Goal: Transaction & Acquisition: Purchase product/service

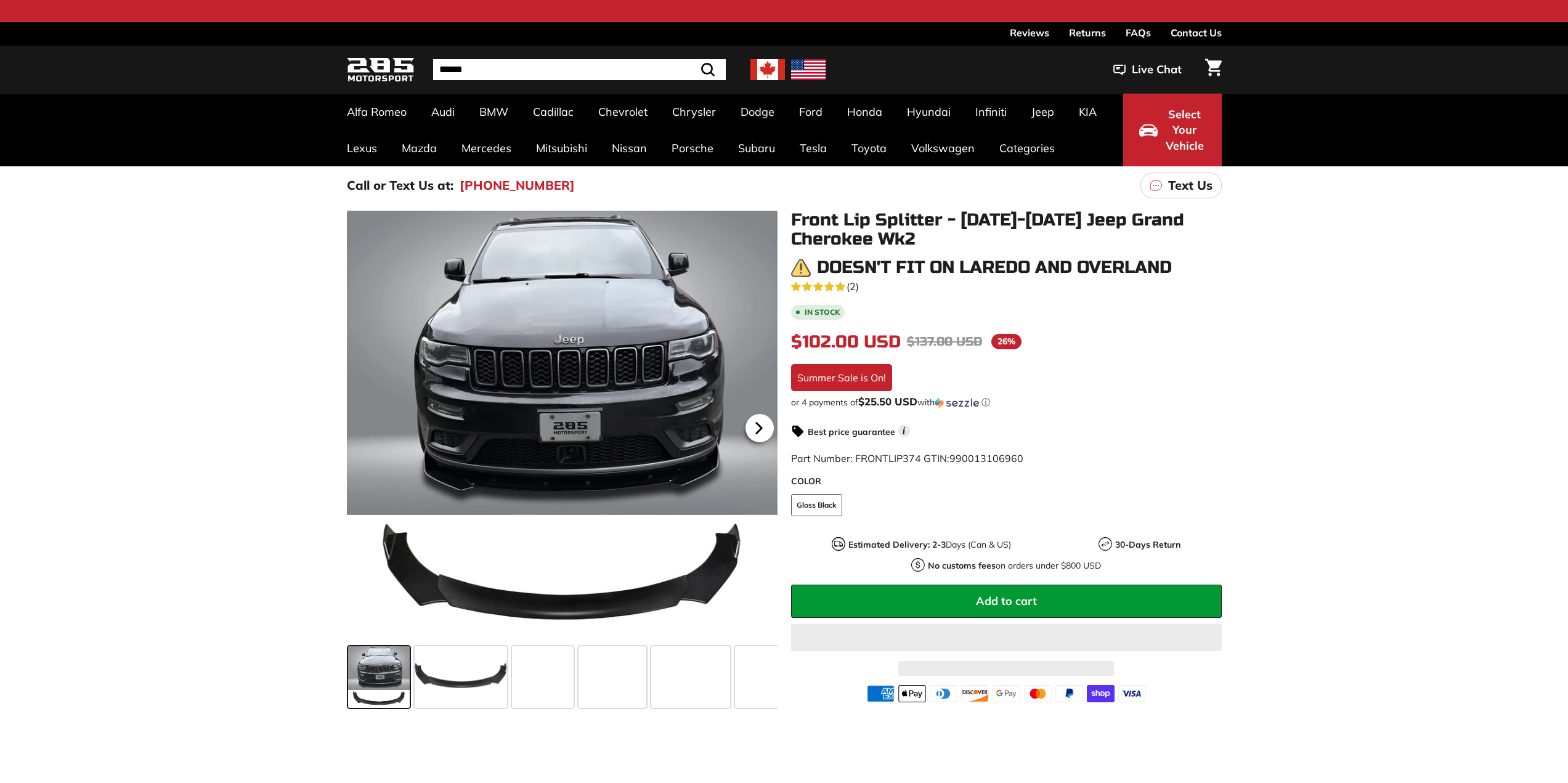
click at [755, 428] on icon at bounding box center [759, 428] width 29 height 29
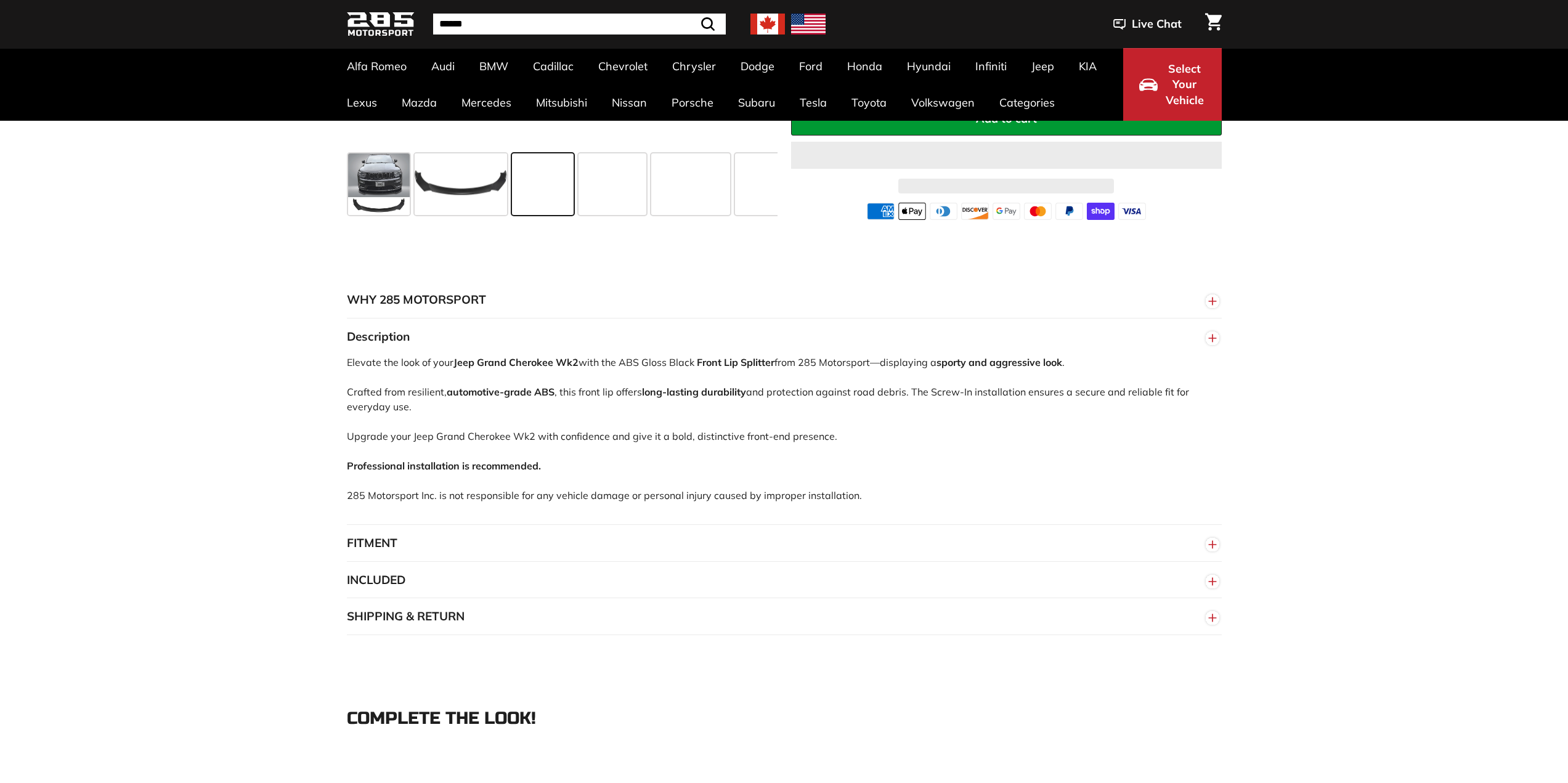
scroll to position [555, 0]
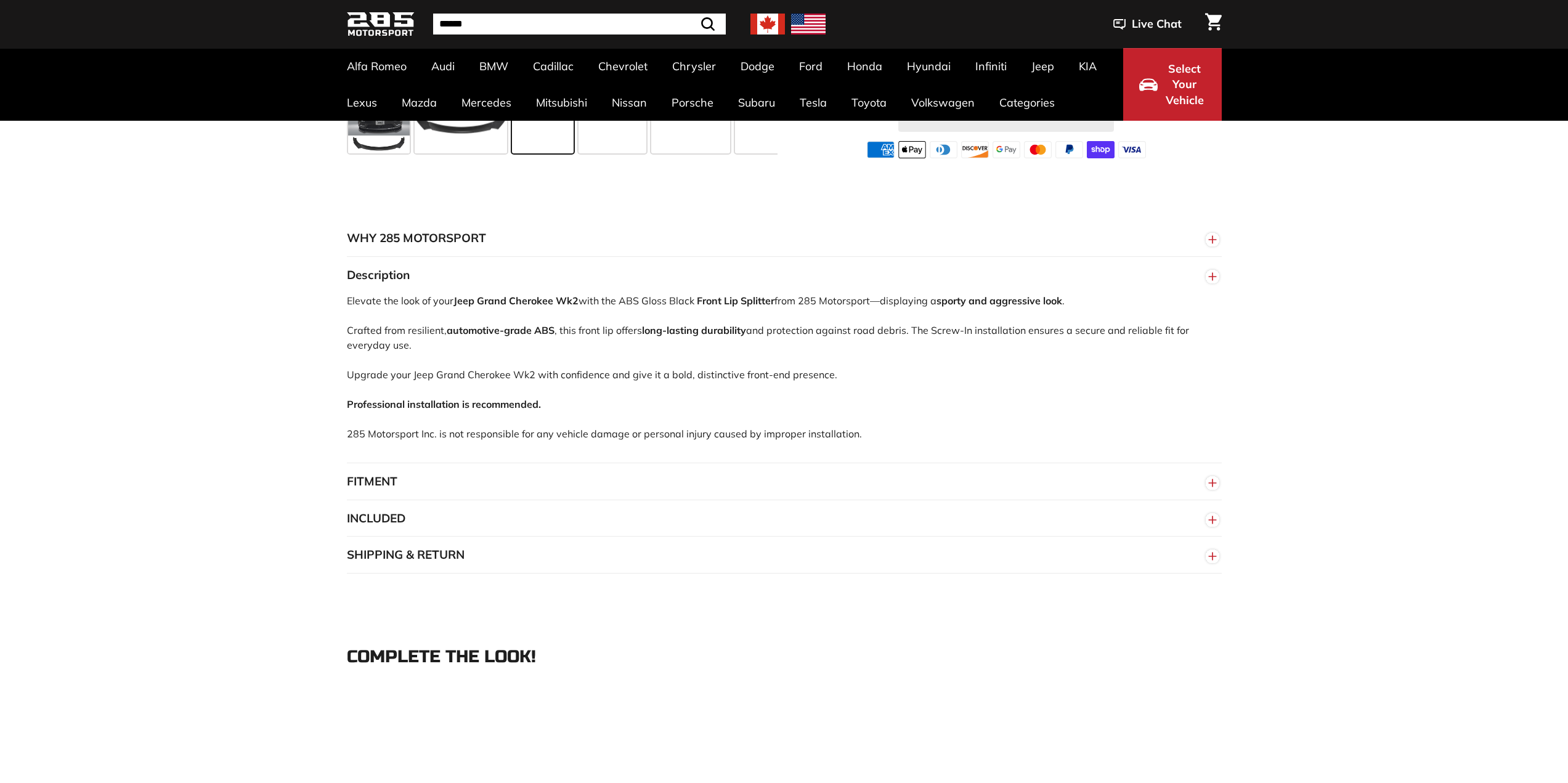
click at [1150, 484] on button "FITMENT" at bounding box center [784, 482] width 875 height 37
click at [1209, 483] on line "button" at bounding box center [1213, 483] width 7 height 0
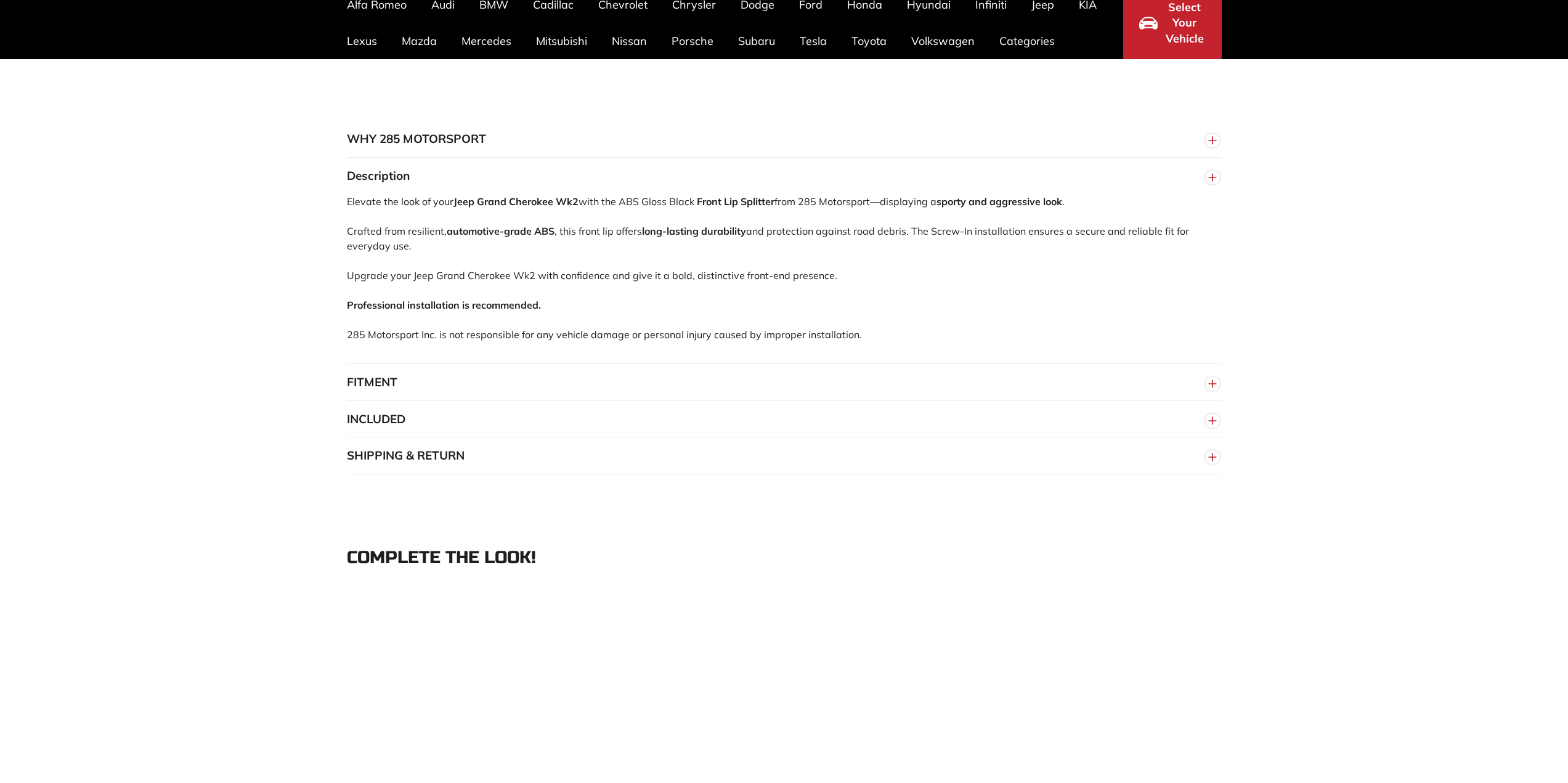
scroll to position [678, 0]
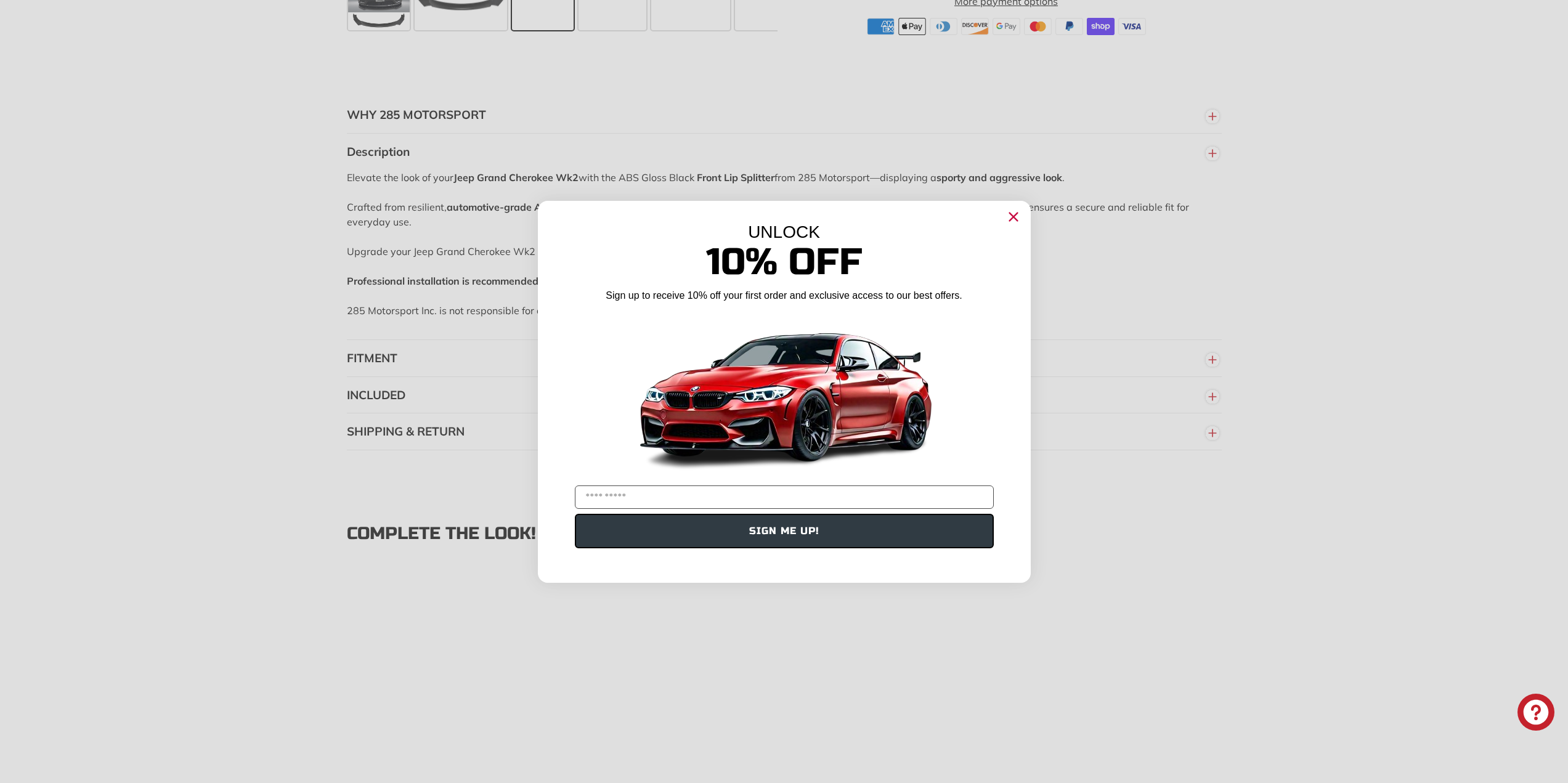
click at [1006, 212] on circle "Close dialog" at bounding box center [1013, 217] width 19 height 19
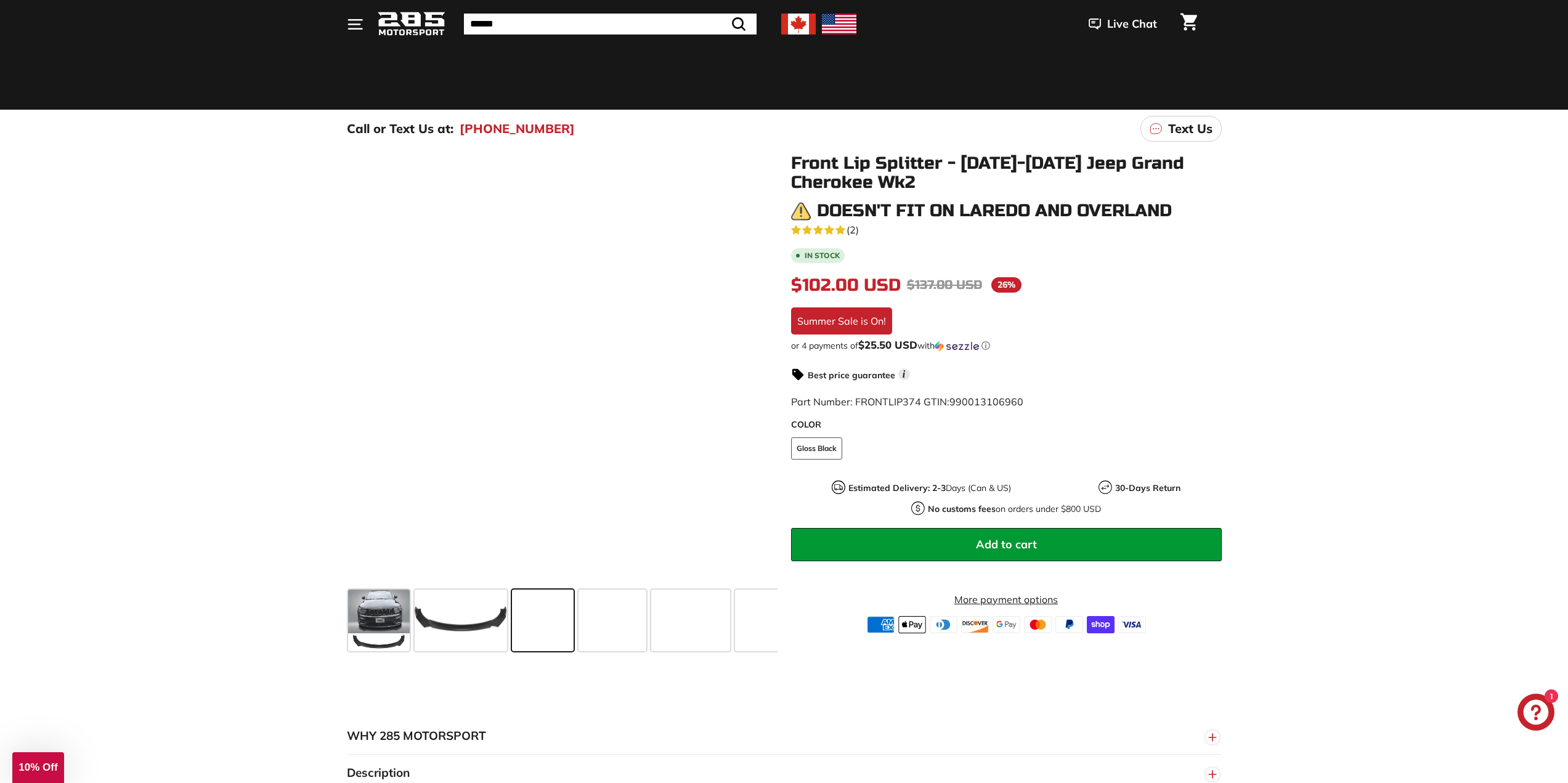
scroll to position [0, 0]
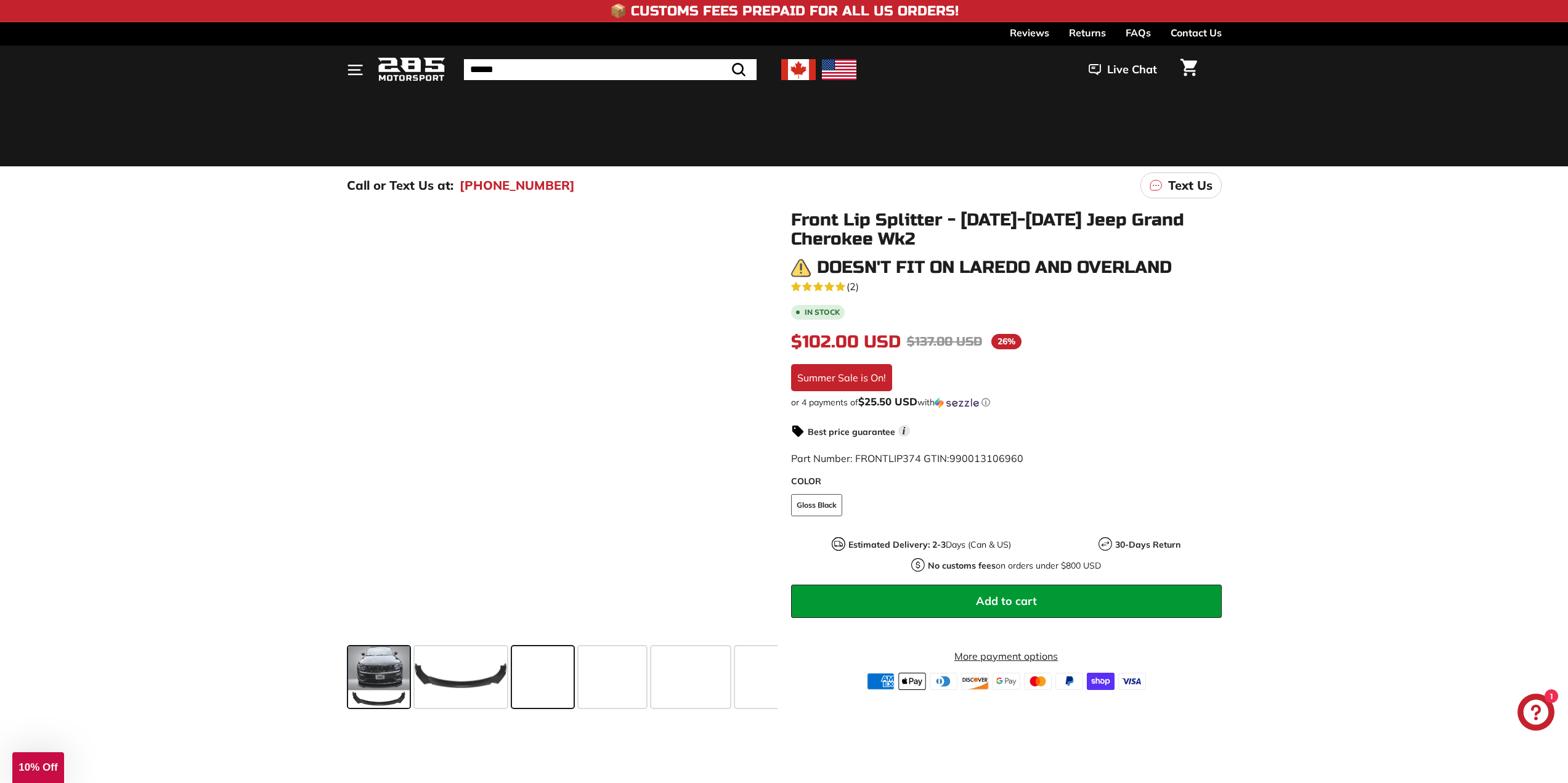
click at [383, 675] on span at bounding box center [379, 677] width 62 height 62
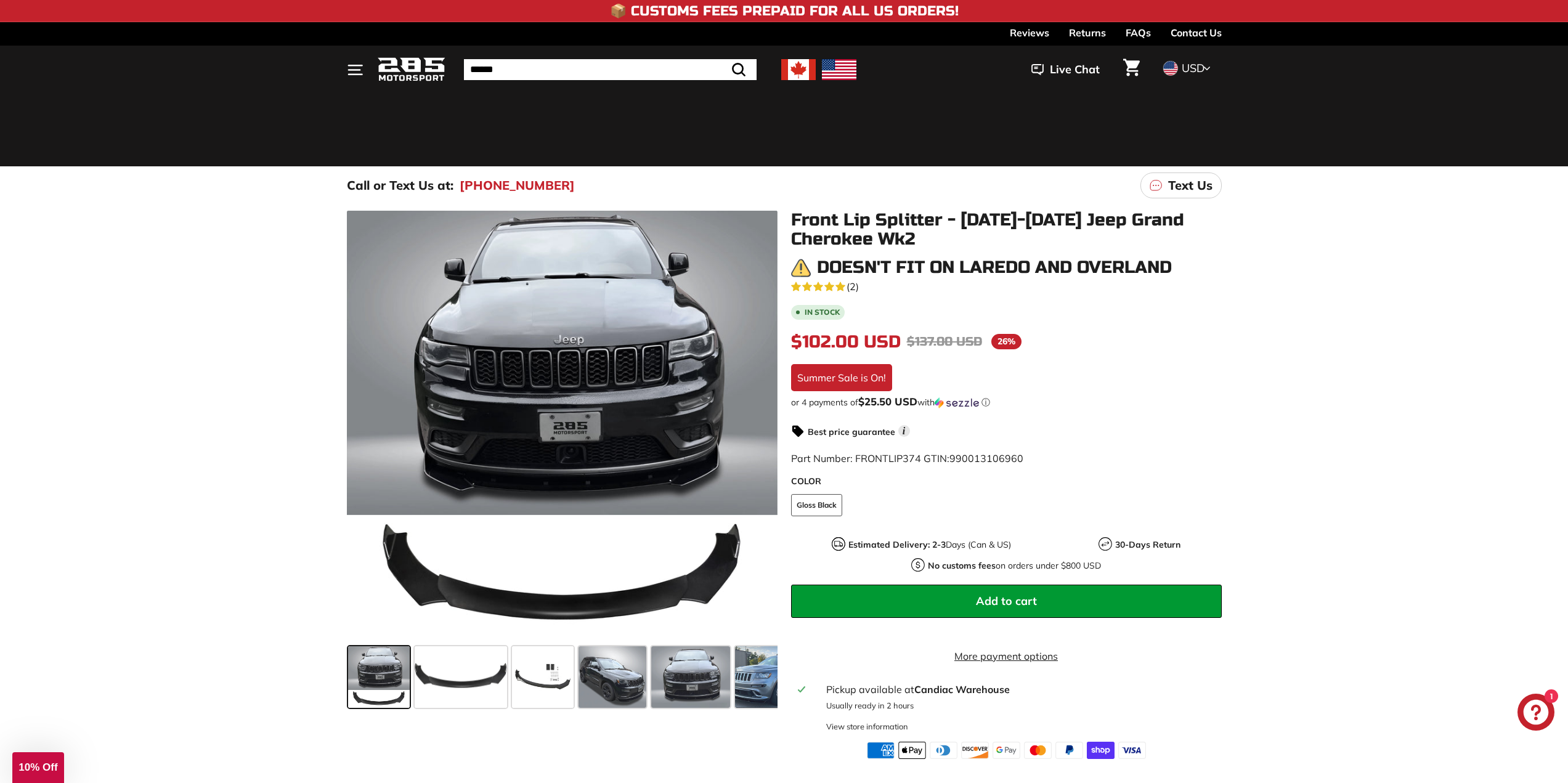
click at [1033, 594] on span "Add to cart" at bounding box center [1006, 601] width 61 height 14
